Goal: Task Accomplishment & Management: Complete application form

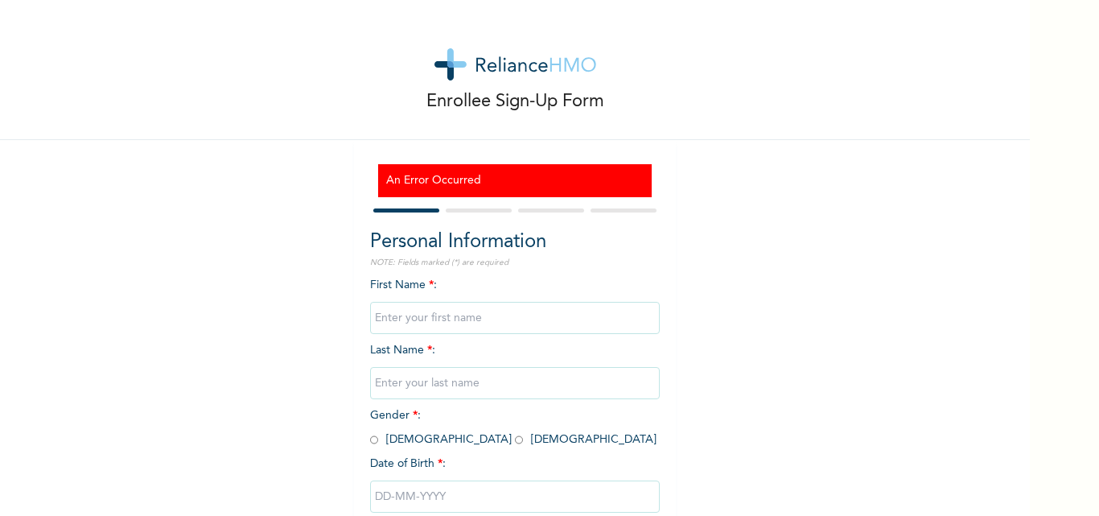
click at [479, 321] on input "text" at bounding box center [515, 318] width 290 height 32
type input "ADEOTI"
click at [432, 382] on input "text" at bounding box center [515, 383] width 290 height 32
type input "TAIWO"
click at [370, 442] on input "radio" at bounding box center [374, 439] width 8 height 15
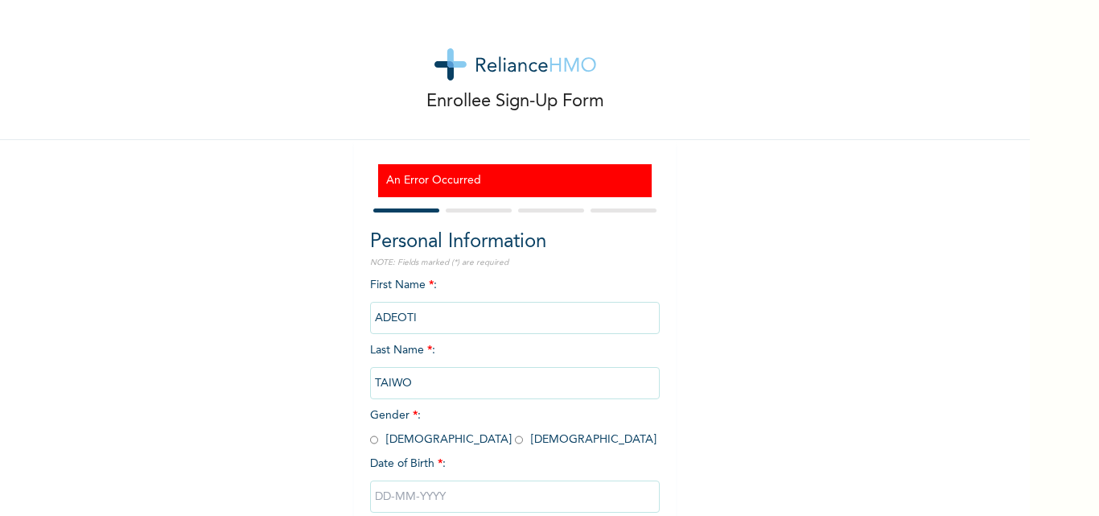
radio input "true"
click at [426, 498] on input "text" at bounding box center [515, 496] width 290 height 32
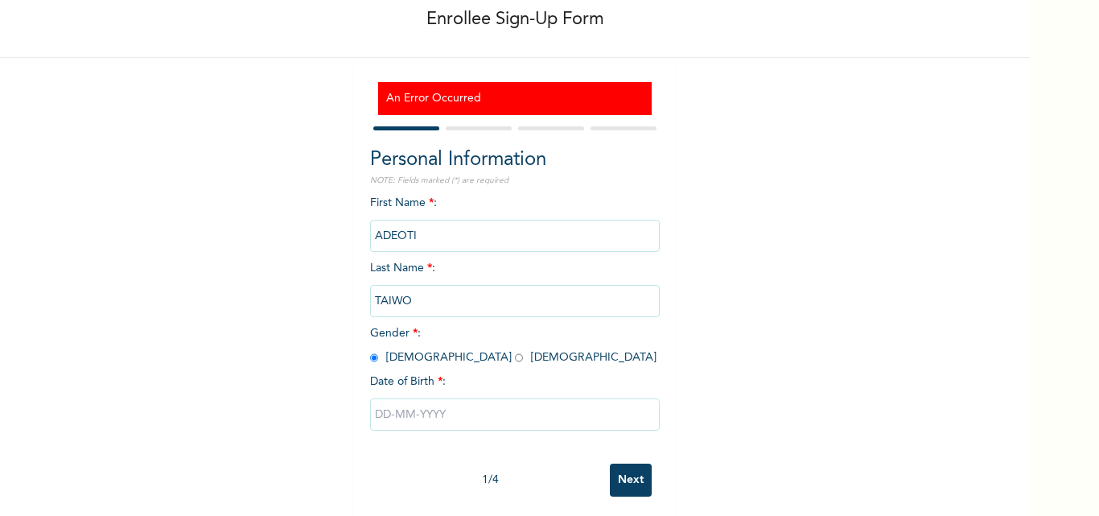
select select "7"
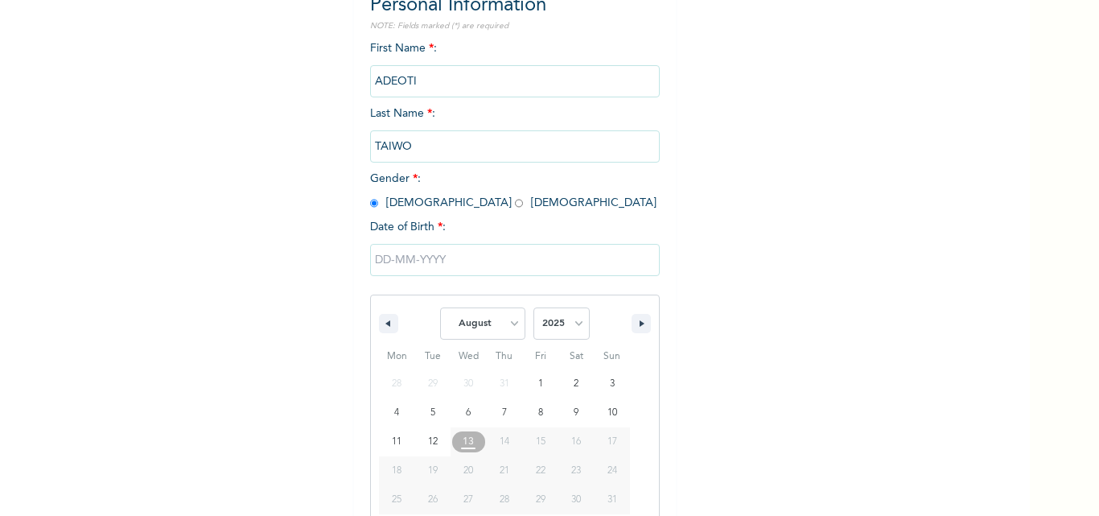
scroll to position [265, 0]
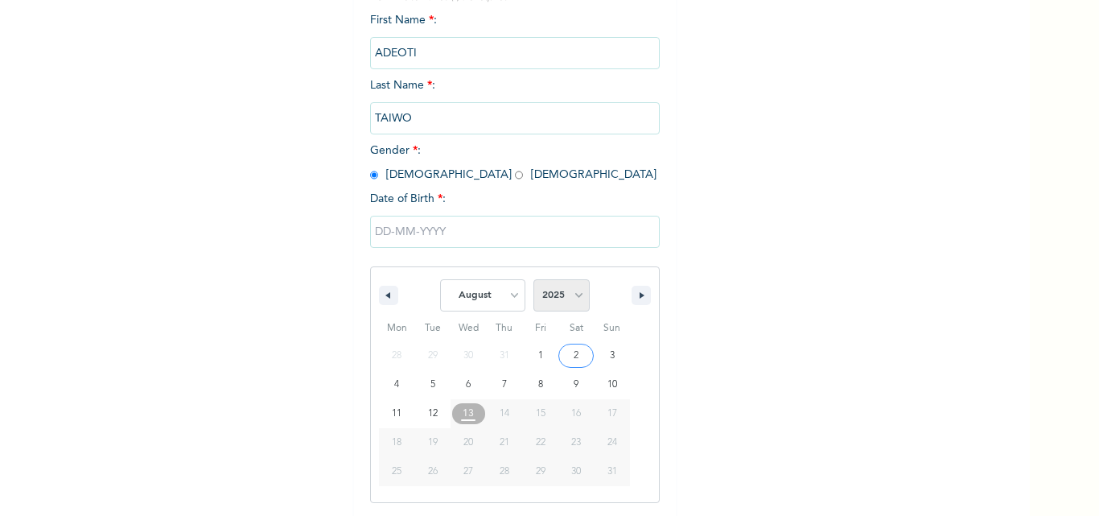
click at [554, 298] on select "2025 2024 2023 2022 2021 2020 2019 2018 2017 2016 2015 2014 2013 2012 2011 2010…" at bounding box center [561, 295] width 56 height 32
select select "1980"
click at [533, 280] on select "2025 2024 2023 2022 2021 2020 2019 2018 2017 2016 2015 2014 2013 2012 2011 2010…" at bounding box center [561, 295] width 56 height 32
click at [504, 297] on select "January February March April May June July August September October November De…" at bounding box center [482, 295] width 85 height 32
select select "4"
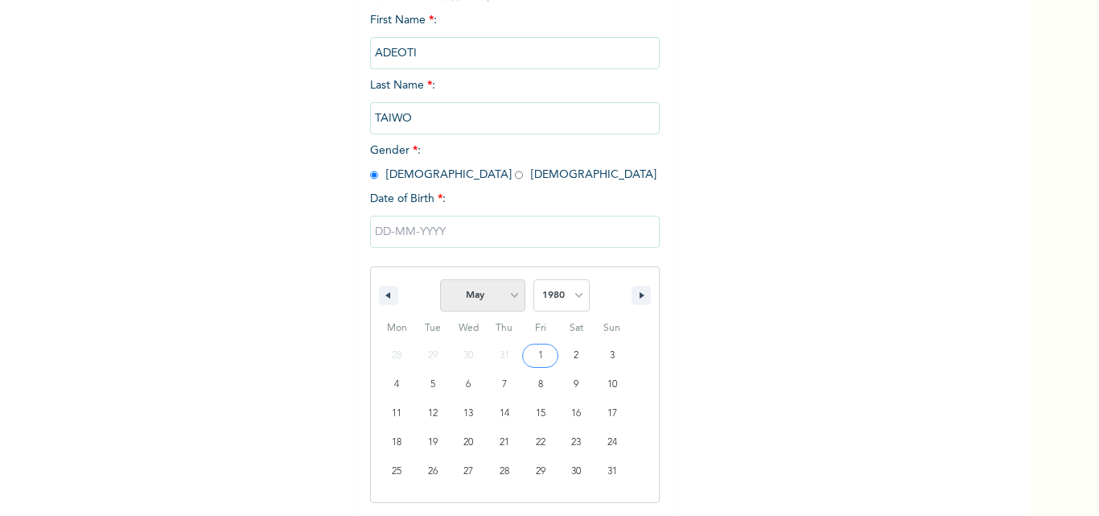
click at [440, 280] on select "January February March April May June July August September October November De…" at bounding box center [482, 295] width 85 height 32
type input "[DATE]"
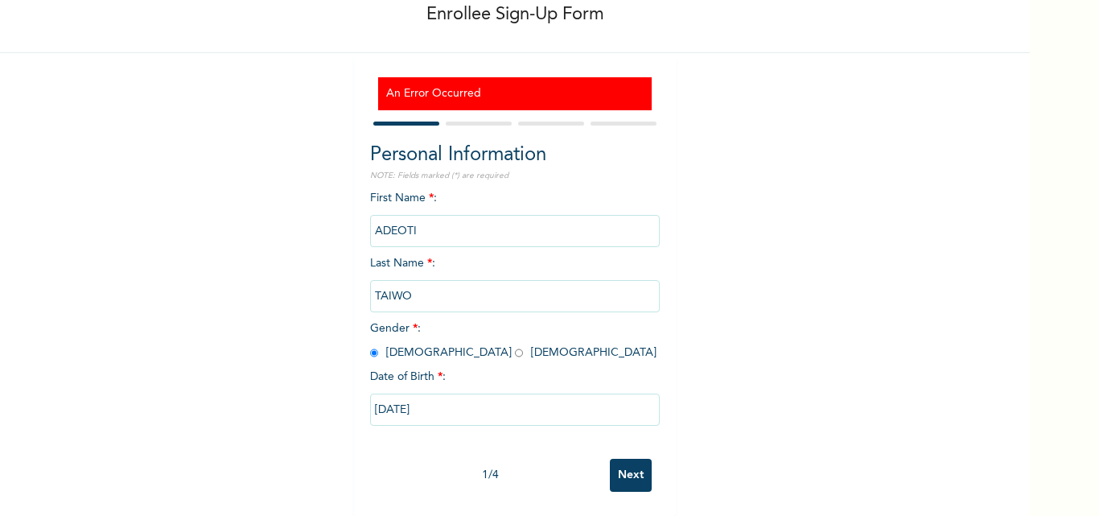
click at [620, 462] on input "Next" at bounding box center [631, 475] width 42 height 33
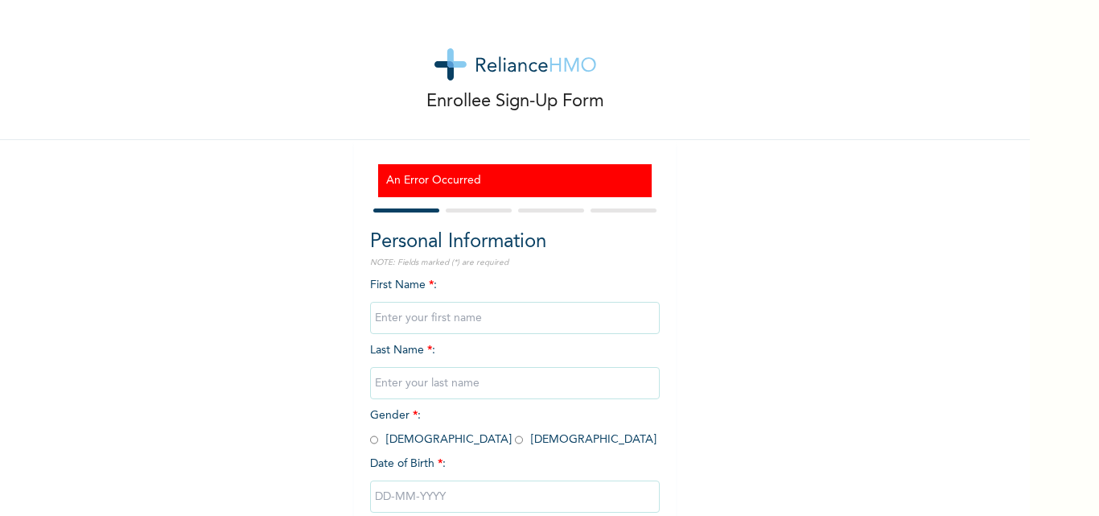
click at [446, 284] on div "First Name * : Last Name * : Gender * : [DEMOGRAPHIC_DATA] [DEMOGRAPHIC_DATA] D…" at bounding box center [515, 407] width 290 height 261
click at [412, 285] on span "First Name * :" at bounding box center [515, 301] width 290 height 44
click at [423, 318] on input "text" at bounding box center [515, 318] width 290 height 32
type input "ADEOTI"
click at [428, 387] on input "text" at bounding box center [515, 383] width 290 height 32
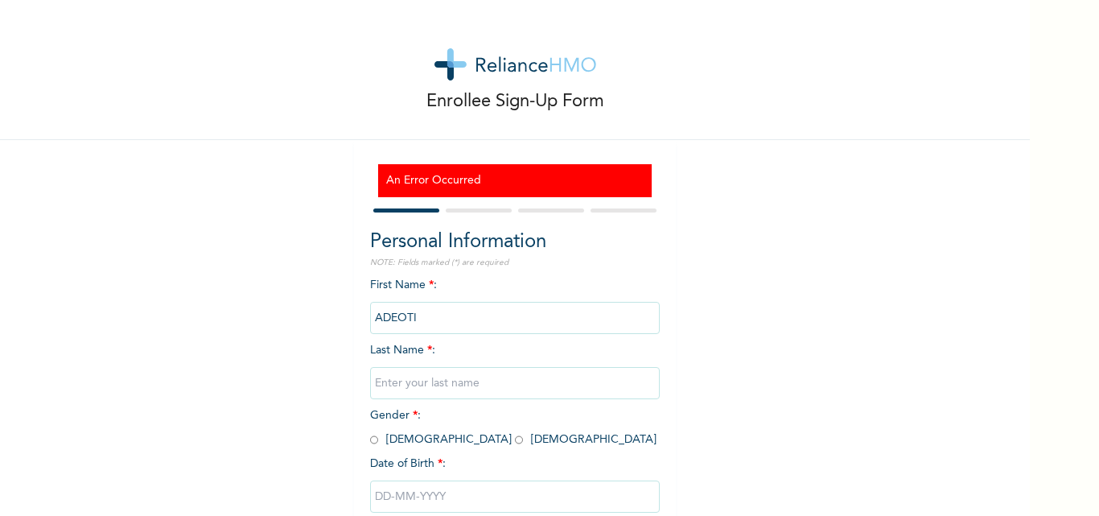
type input "TAIWO"
click at [373, 438] on span "Gender * : Male Female" at bounding box center [513, 427] width 286 height 35
click at [371, 443] on input "radio" at bounding box center [374, 439] width 8 height 15
radio input "true"
click at [409, 467] on span "Date of Birth * :" at bounding box center [408, 463] width 76 height 17
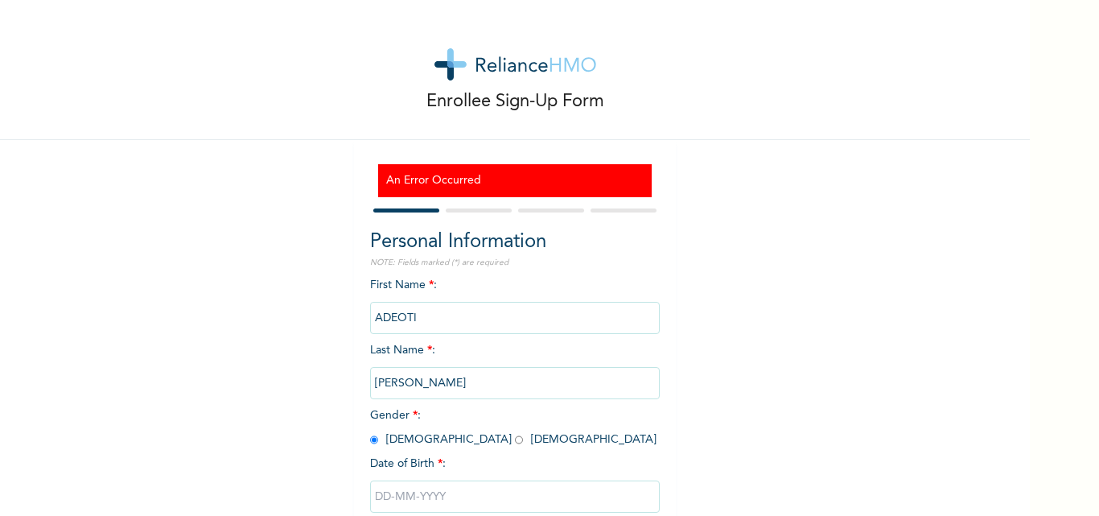
click at [432, 495] on input "text" at bounding box center [515, 496] width 290 height 32
select select "7"
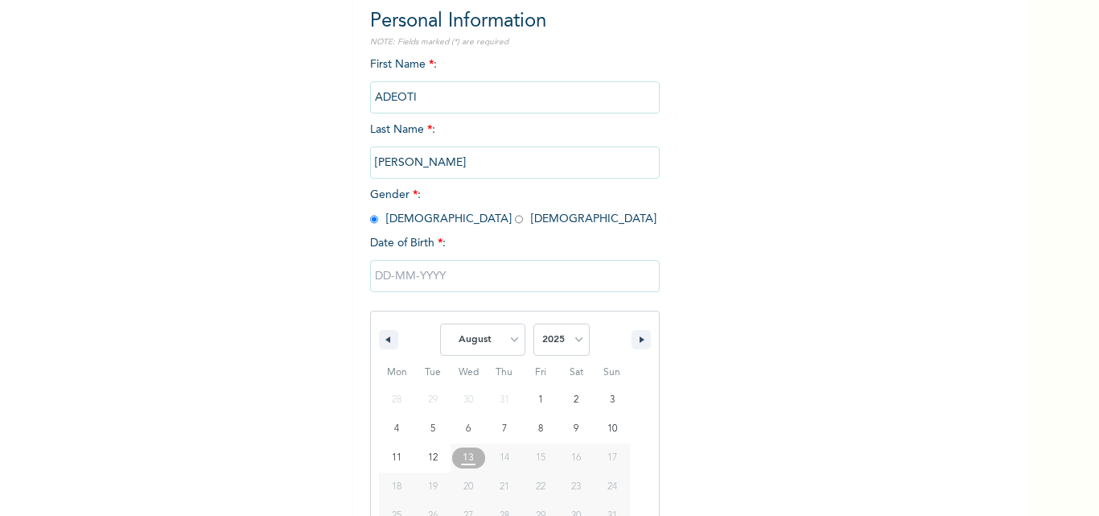
scroll to position [265, 0]
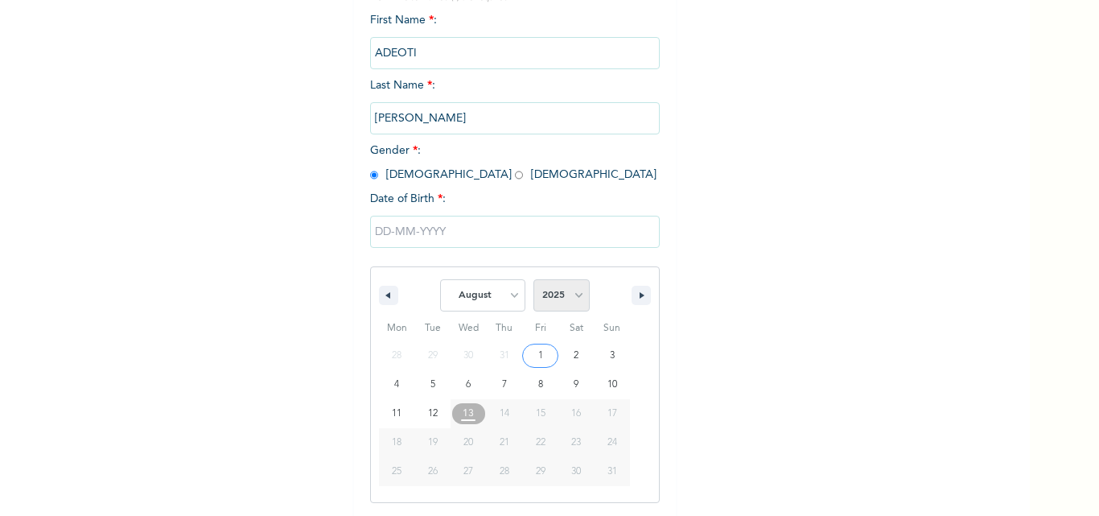
click at [577, 293] on select "2025 2024 2023 2022 2021 2020 2019 2018 2017 2016 2015 2014 2013 2012 2011 2010…" at bounding box center [561, 295] width 56 height 32
select select "1980"
click at [533, 280] on select "2025 2024 2023 2022 2021 2020 2019 2018 2017 2016 2015 2014 2013 2012 2011 2010…" at bounding box center [561, 295] width 56 height 32
click at [511, 294] on select "January February March April May June July August September October November De…" at bounding box center [482, 295] width 85 height 32
select select "4"
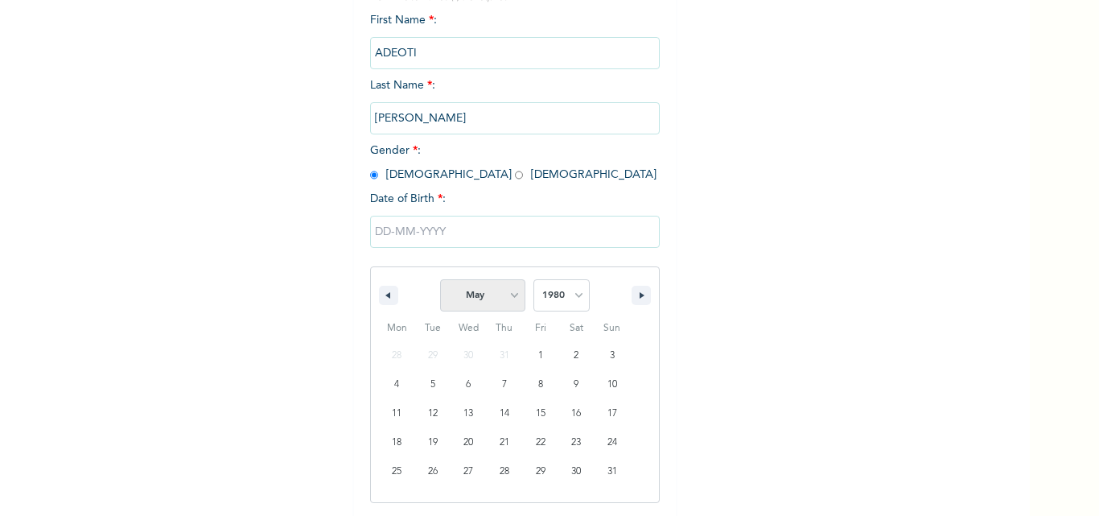
click at [440, 280] on select "January February March April May June July August September October November De…" at bounding box center [482, 295] width 85 height 32
type input "[DATE]"
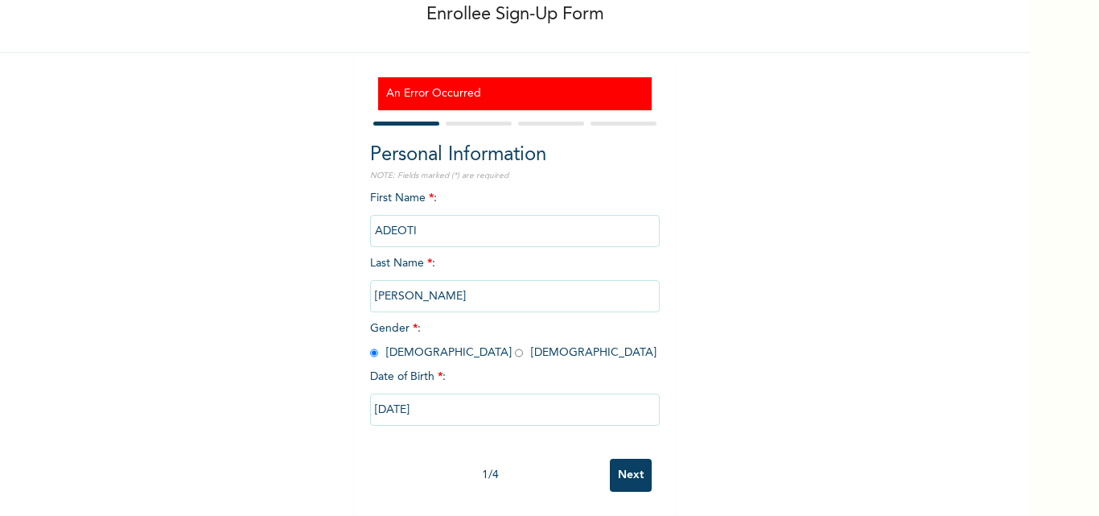
scroll to position [99, 0]
click at [616, 463] on input "Next" at bounding box center [631, 475] width 42 height 33
